Goal: Transaction & Acquisition: Purchase product/service

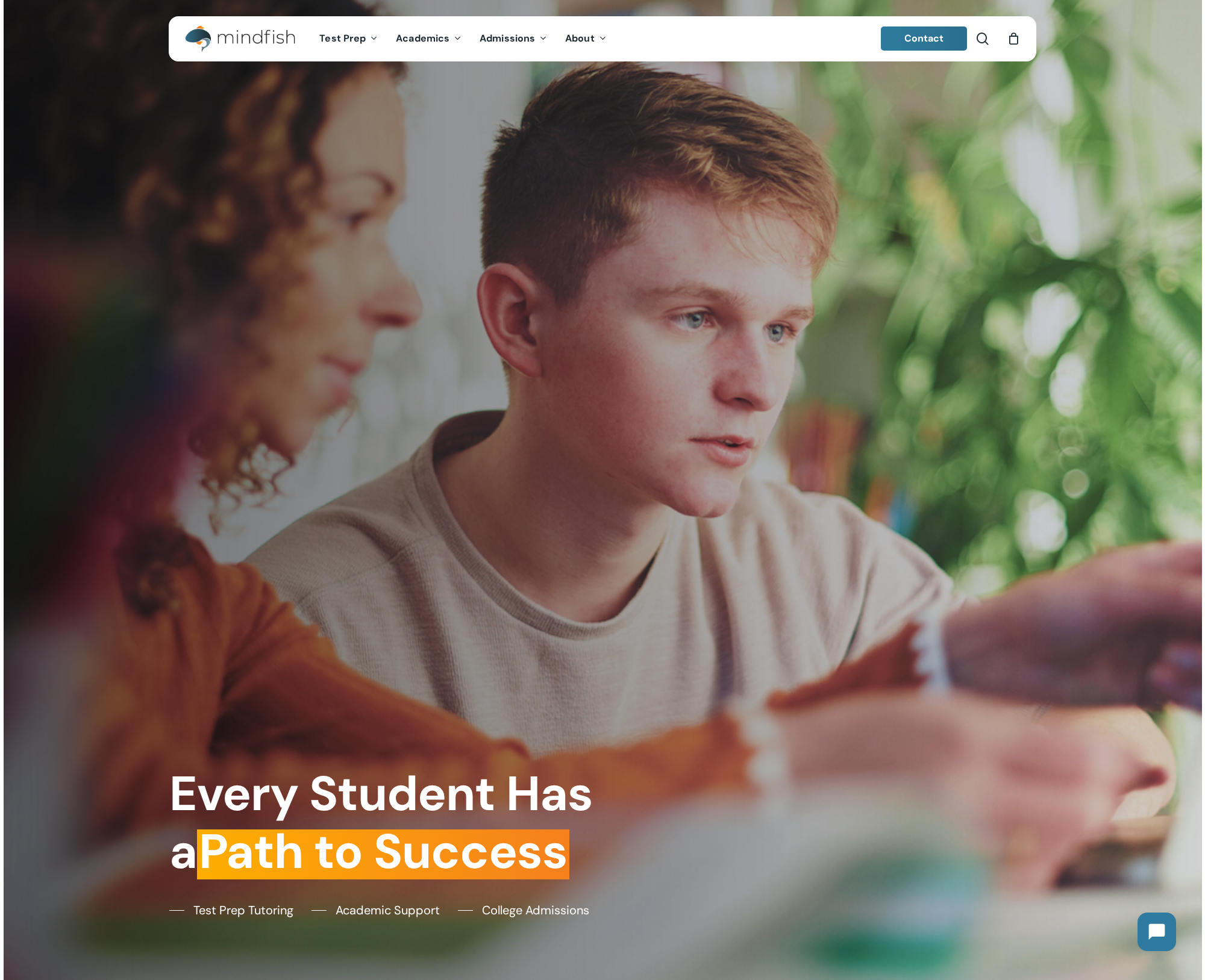
click at [1012, 35] on div "0" at bounding box center [1019, 36] width 13 height 13
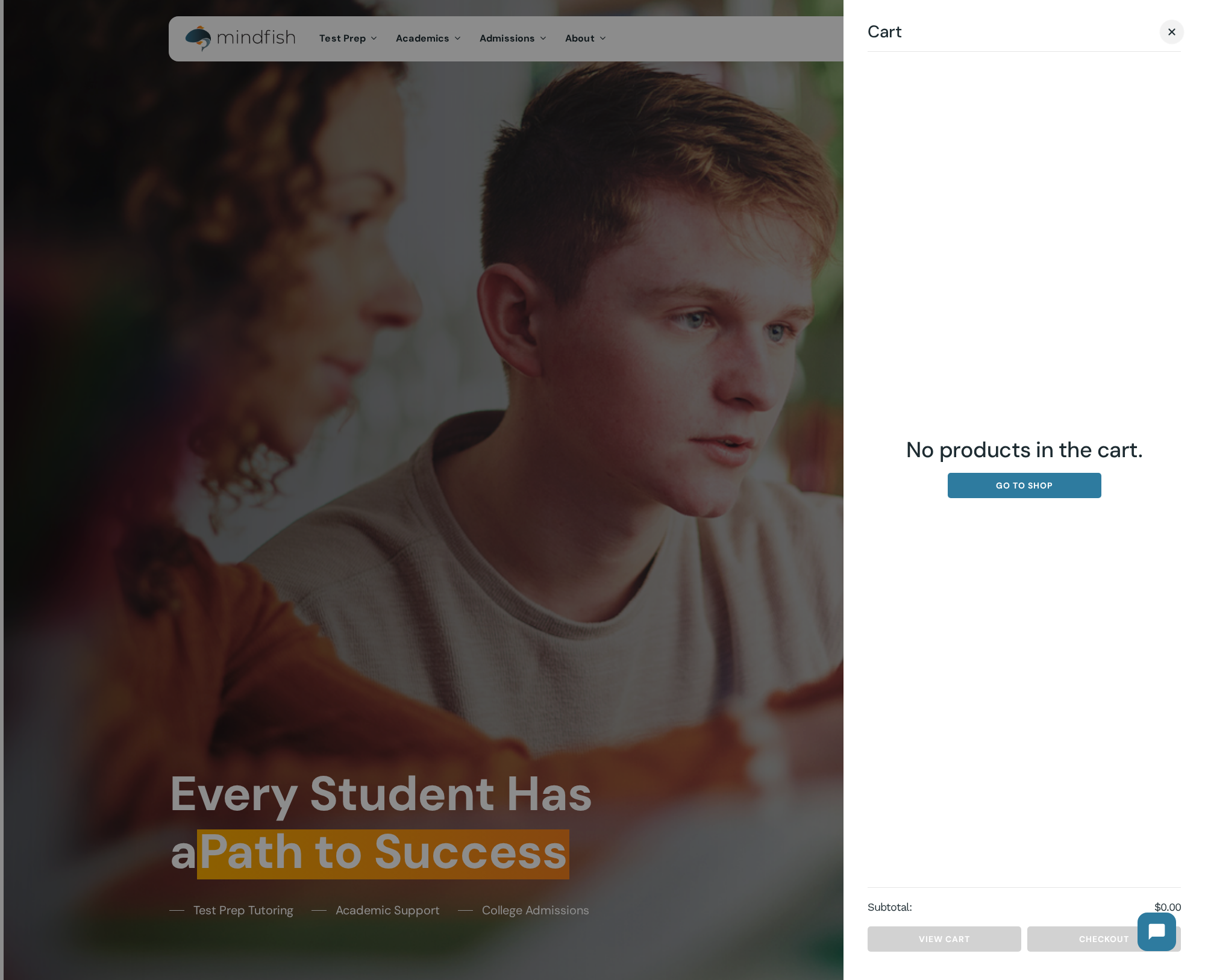
click at [1175, 27] on span "Cart" at bounding box center [1172, 31] width 12 height 9
